Goal: Transaction & Acquisition: Obtain resource

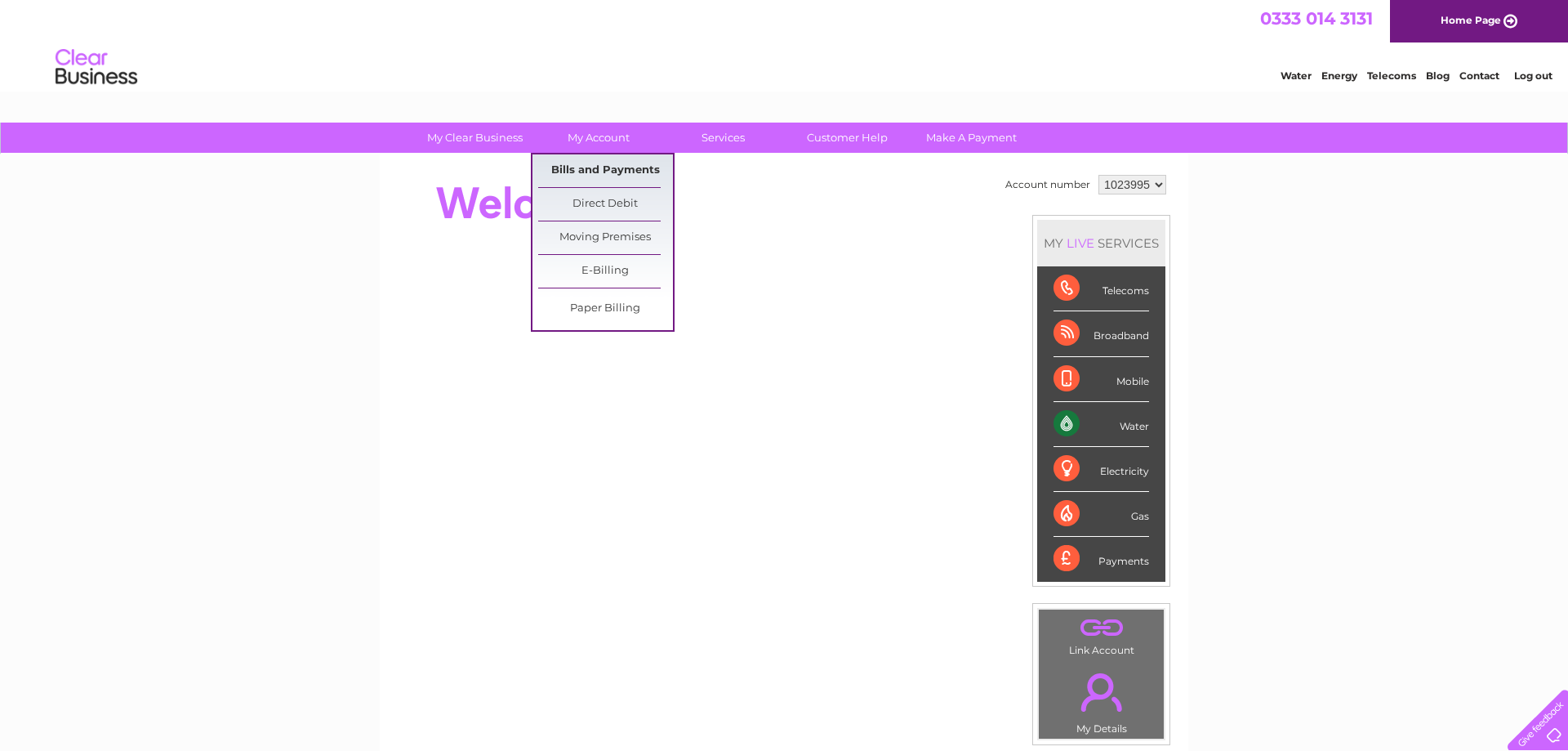
click at [613, 162] on link "Bills and Payments" at bounding box center [606, 170] width 135 height 33
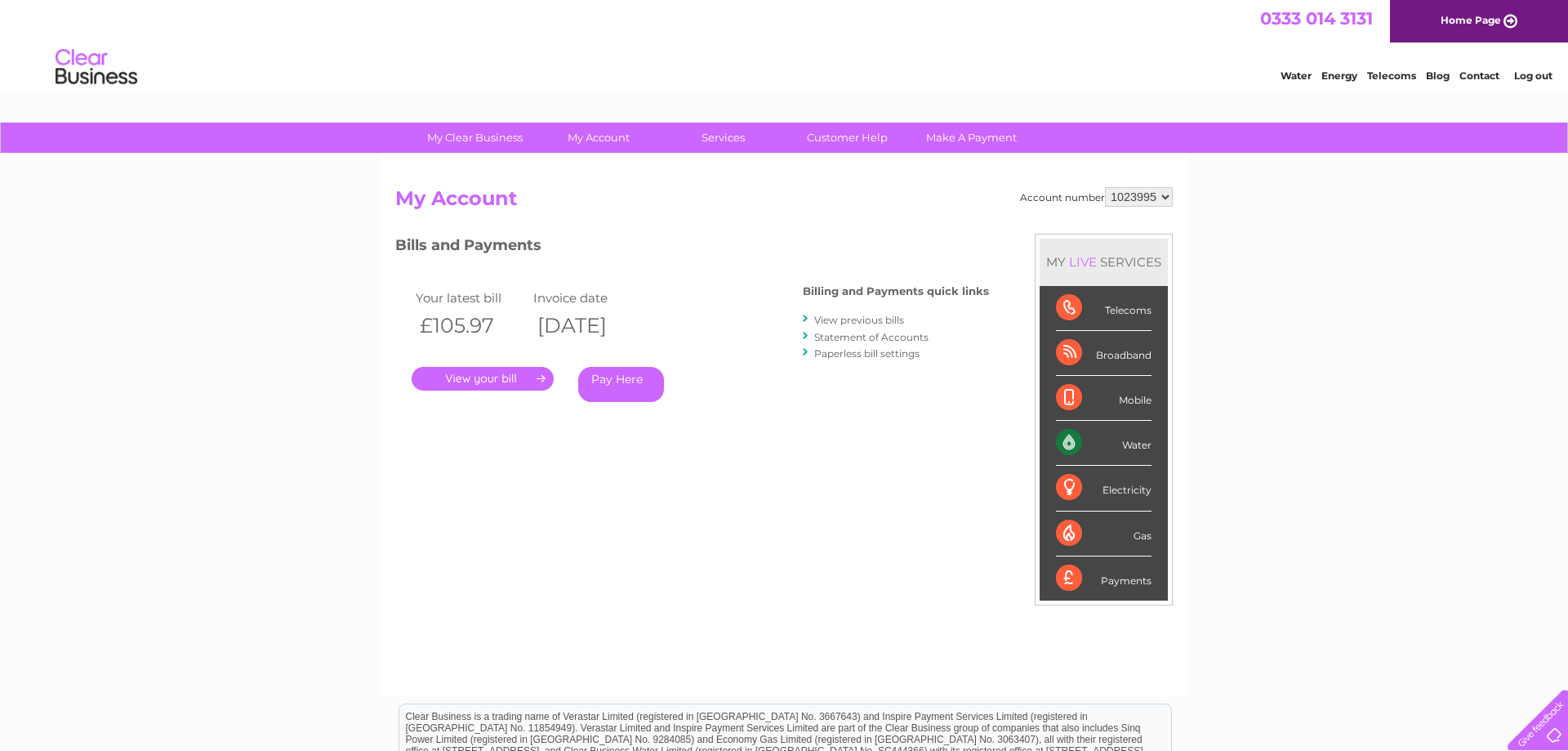
click at [478, 368] on link "." at bounding box center [483, 379] width 142 height 23
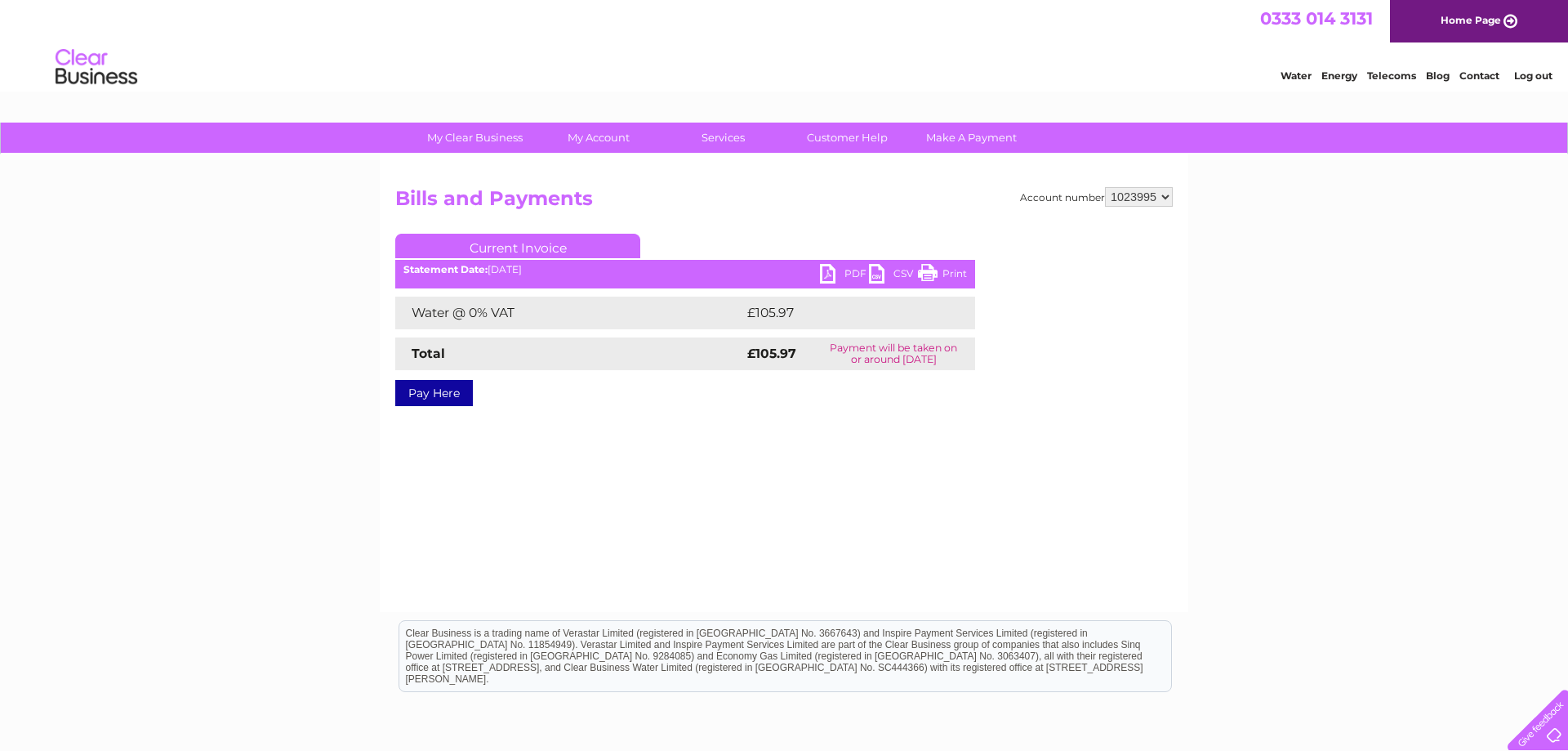
click at [815, 274] on div "Statement Date: 02/10/2025" at bounding box center [685, 270] width 580 height 12
click at [828, 274] on link "PDF" at bounding box center [844, 275] width 49 height 23
click at [1105, 187] on select "1023995 1023997" at bounding box center [1138, 197] width 68 height 20
select select "1023997"
click option "1023997" at bounding box center [0, 0] width 0 height 0
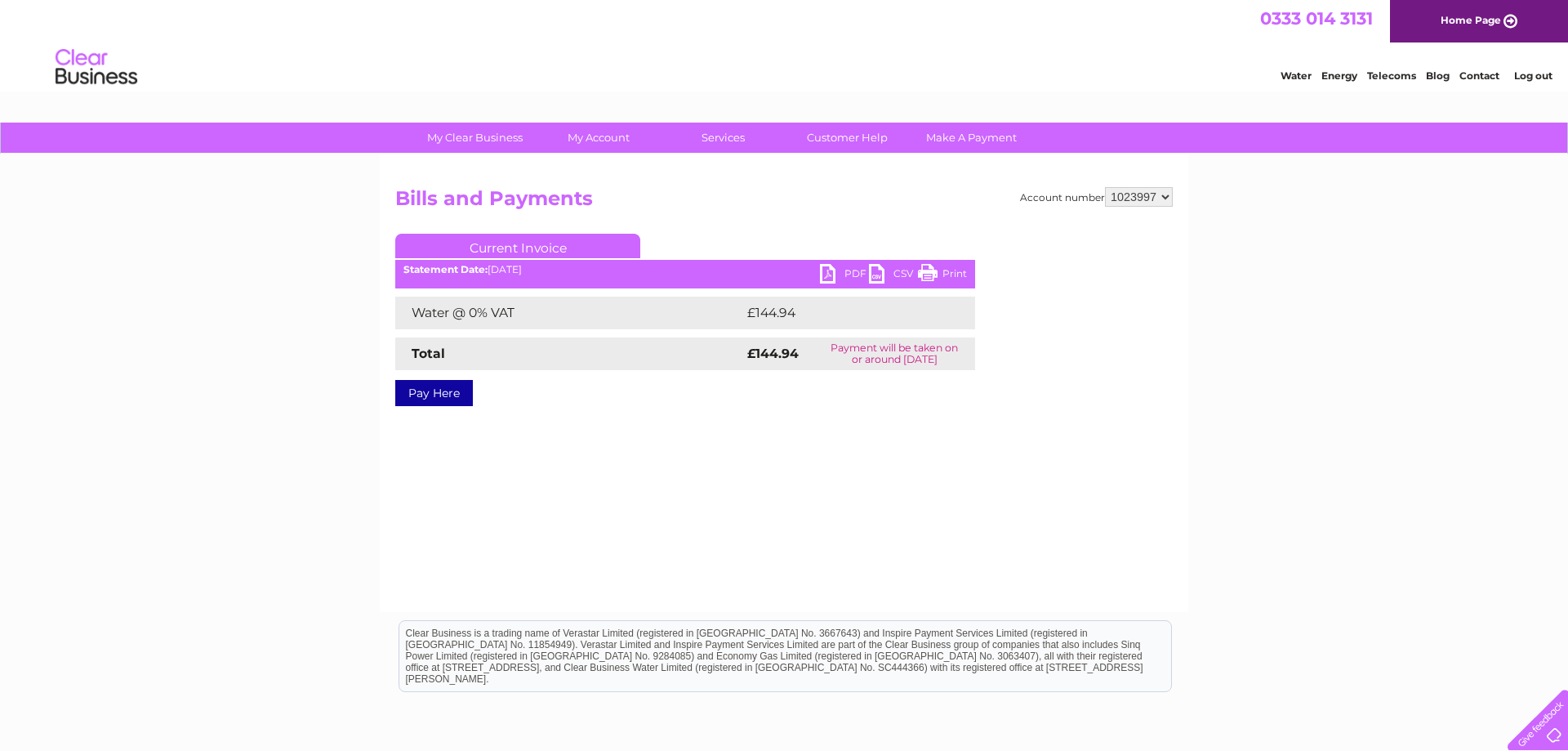
click at [828, 265] on link "PDF" at bounding box center [844, 275] width 49 height 23
click at [1528, 82] on link "Log out" at bounding box center [1534, 75] width 38 height 13
